Goal: Information Seeking & Learning: Check status

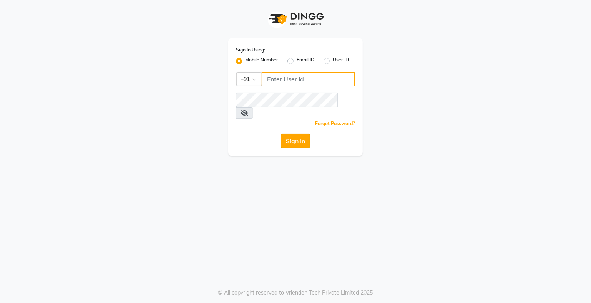
type input "9359594581"
click at [306, 134] on button "Sign In" at bounding box center [295, 141] width 29 height 15
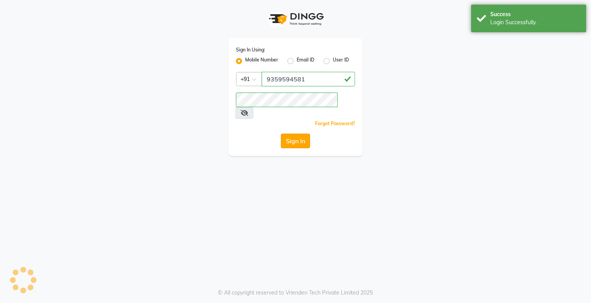
select select "service"
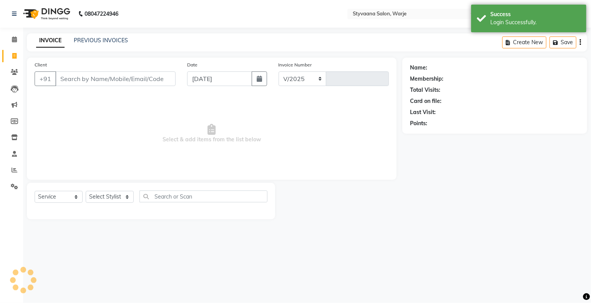
select select "280"
type input "0978"
click at [10, 72] on span at bounding box center [14, 72] width 13 height 9
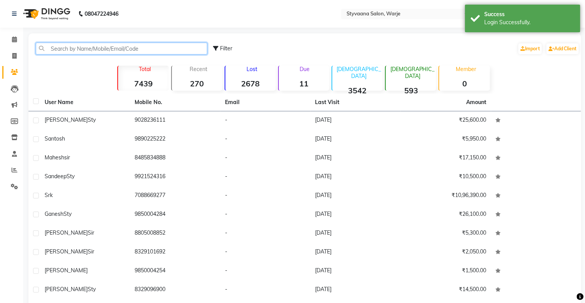
click at [68, 48] on input "text" at bounding box center [121, 49] width 171 height 12
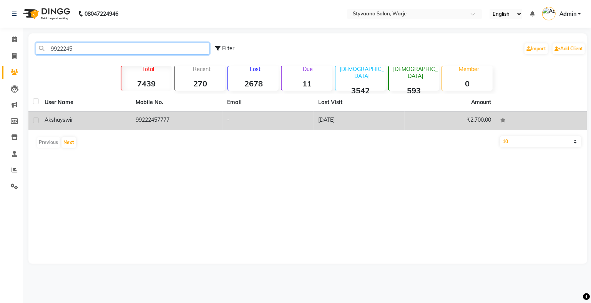
type input "9922245"
click at [169, 116] on td "99222457777" at bounding box center [176, 120] width 91 height 19
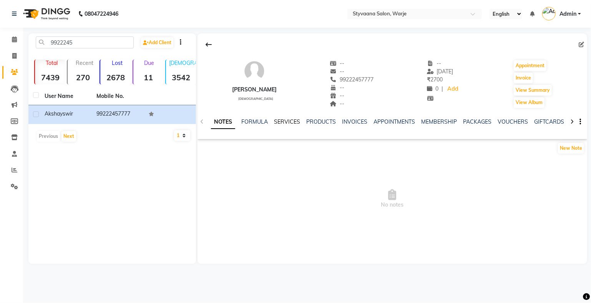
click at [292, 123] on link "SERVICES" at bounding box center [287, 121] width 26 height 7
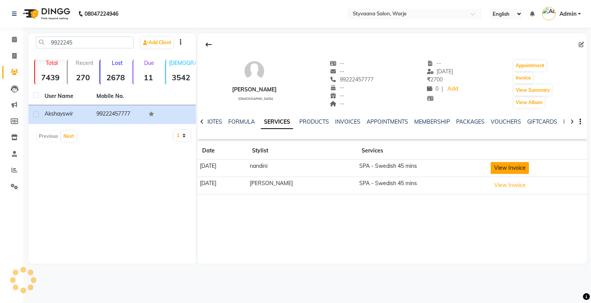
click at [519, 171] on button "View Invoice" at bounding box center [510, 168] width 38 height 12
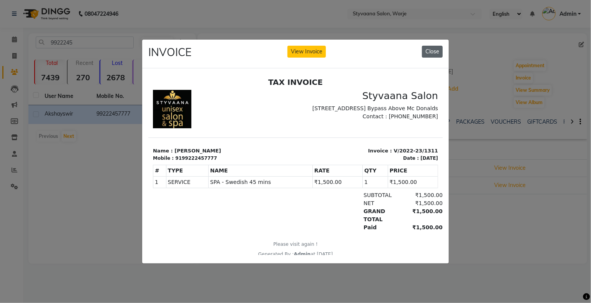
click at [425, 49] on button "Close" at bounding box center [432, 52] width 21 height 12
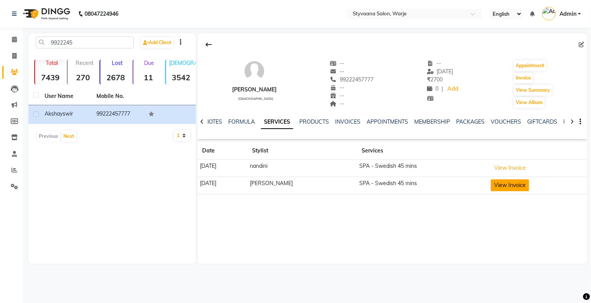
click at [516, 179] on button "View Invoice" at bounding box center [510, 185] width 38 height 12
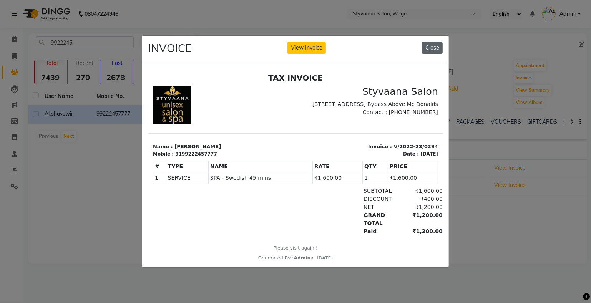
click at [435, 43] on button "Close" at bounding box center [432, 48] width 21 height 12
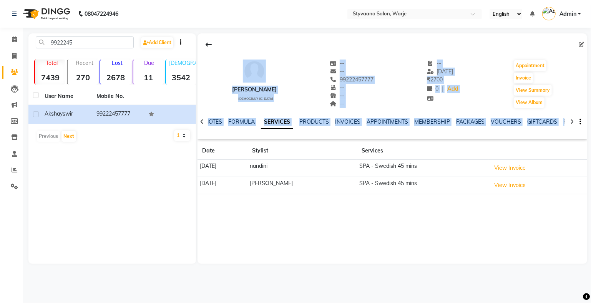
drag, startPoint x: 435, startPoint y: 43, endPoint x: 503, endPoint y: 193, distance: 164.1
click at [503, 193] on div "akshay swir male -- -- 99222457777 -- -- -- -- 07-09-2022 ₹ 2700 0 | Add Appoin…" at bounding box center [393, 116] width 390 height 167
click at [501, 163] on button "View Invoice" at bounding box center [510, 168] width 38 height 12
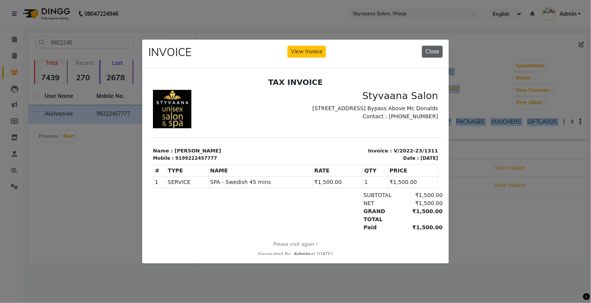
click at [427, 46] on button "Close" at bounding box center [432, 52] width 21 height 12
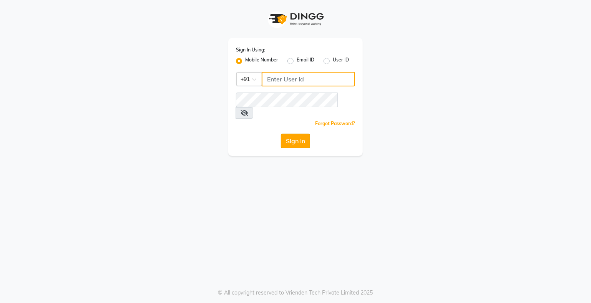
type input "9359594581"
click at [291, 134] on button "Sign In" at bounding box center [295, 141] width 29 height 15
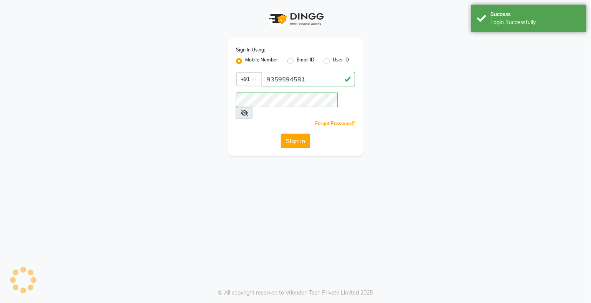
select select "service"
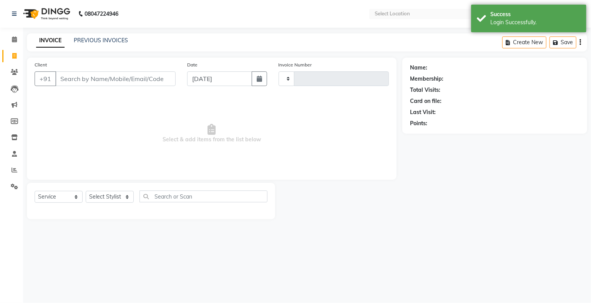
select select "en"
select select "280"
type input "0978"
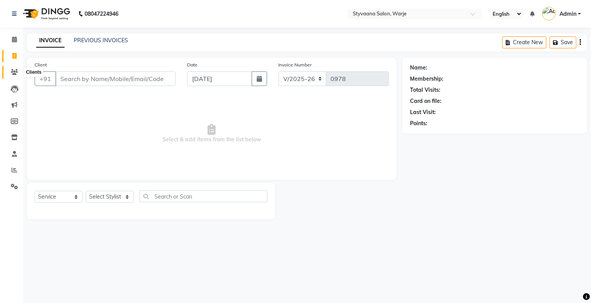
click at [8, 73] on span at bounding box center [14, 72] width 13 height 9
